Goal: Transaction & Acquisition: Purchase product/service

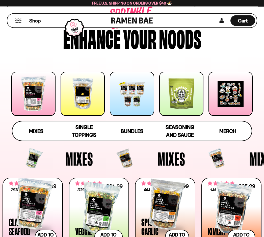
scroll to position [31, 0]
click at [46, 138] on link "Mixes" at bounding box center [36, 130] width 48 height 19
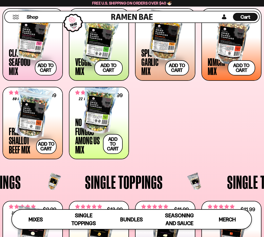
scroll to position [193, 0]
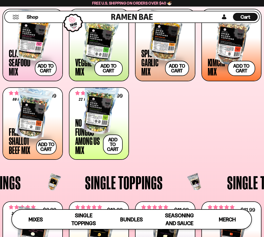
click at [48, 149] on button "Add to cart Add ― Regular price $31.99 Regular price Sale price $31.99 Unit pri…" at bounding box center [46, 146] width 20 height 15
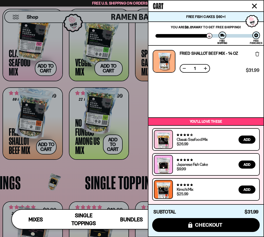
click at [140, 130] on div at bounding box center [132, 118] width 264 height 237
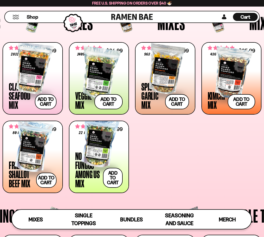
scroll to position [160, 0]
click at [47, 76] on div at bounding box center [33, 68] width 48 height 50
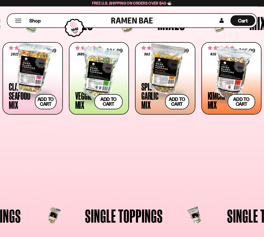
scroll to position [160, 0]
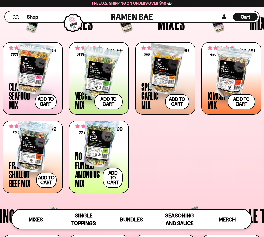
click at [104, 149] on div at bounding box center [99, 142] width 48 height 50
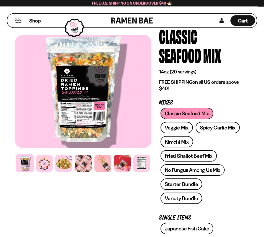
scroll to position [29, 0]
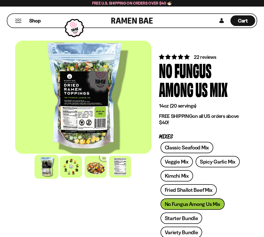
click at [76, 174] on div at bounding box center [71, 167] width 22 height 22
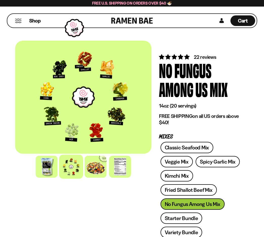
click at [247, 20] on span "Cart" at bounding box center [243, 21] width 10 height 6
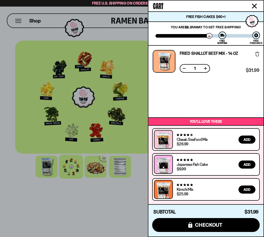
click at [95, 204] on div at bounding box center [132, 118] width 264 height 237
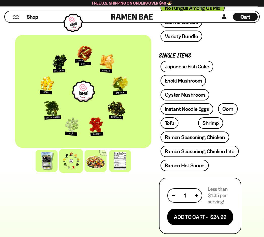
scroll to position [196, 0]
click at [210, 220] on button "Add To Cart - $24.99" at bounding box center [200, 217] width 66 height 16
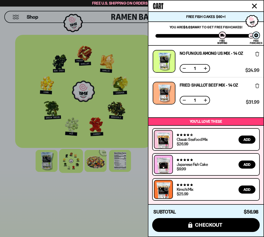
click at [109, 201] on div at bounding box center [132, 118] width 264 height 237
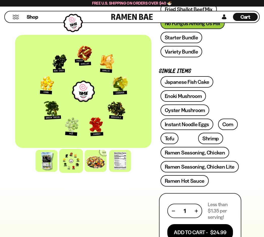
scroll to position [179, 0]
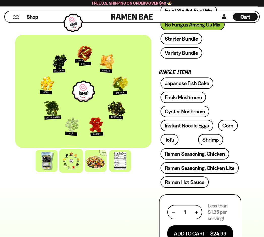
click at [204, 127] on link "Instant Noodle Eggs" at bounding box center [187, 125] width 53 height 11
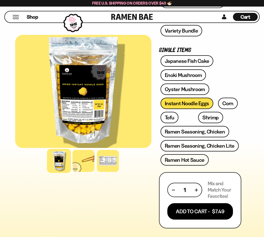
scroll to position [203, 0]
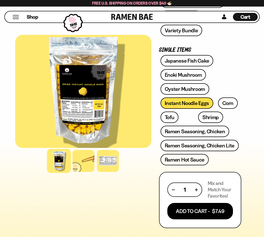
click at [203, 119] on link "Shrimp" at bounding box center [210, 117] width 25 height 11
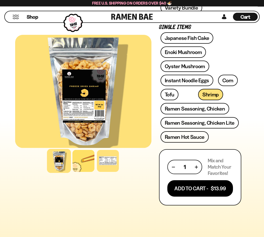
scroll to position [207, 0]
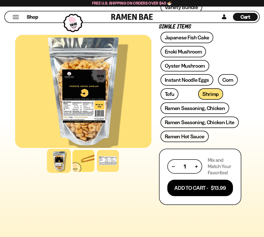
click at [210, 188] on button "Add To Cart - $13.99" at bounding box center [200, 188] width 66 height 16
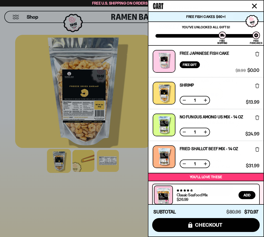
click at [124, 196] on div at bounding box center [132, 118] width 264 height 237
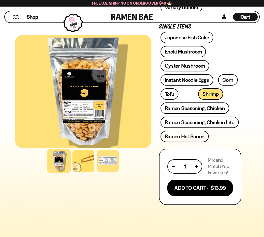
click at [216, 109] on link "Ramen Seasoning, Chicken" at bounding box center [195, 108] width 69 height 11
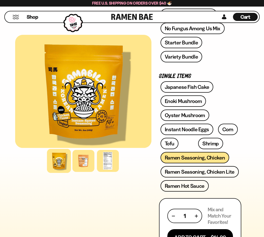
scroll to position [198, 0]
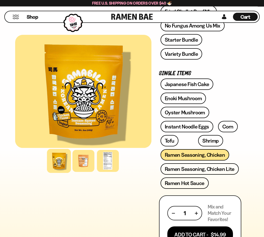
click at [212, 235] on button "Add To Cart - $14.99" at bounding box center [200, 235] width 66 height 16
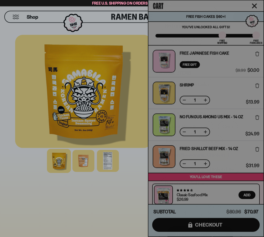
scroll to position [198, 0]
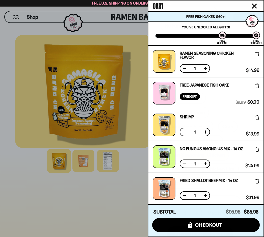
click at [130, 202] on div at bounding box center [132, 118] width 264 height 237
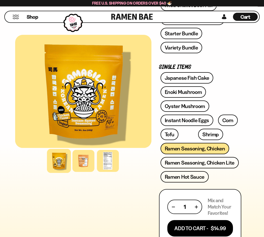
scroll to position [205, 0]
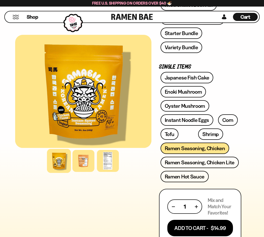
click at [228, 123] on link "Corn" at bounding box center [228, 119] width 20 height 11
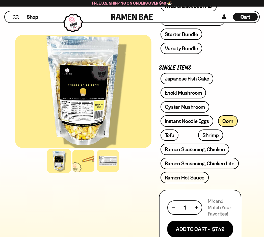
scroll to position [169, 0]
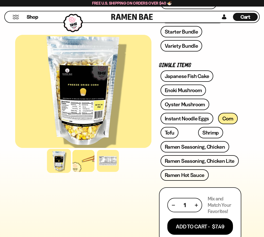
click at [209, 228] on button "Add To Cart - $7.49" at bounding box center [200, 226] width 66 height 16
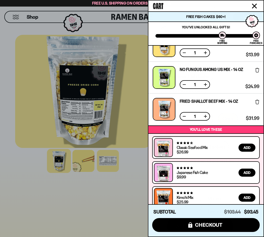
scroll to position [110, 0]
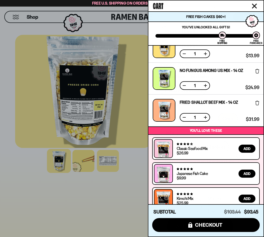
click at [213, 228] on span "checkout" at bounding box center [209, 225] width 28 height 6
